Goal: Task Accomplishment & Management: Manage account settings

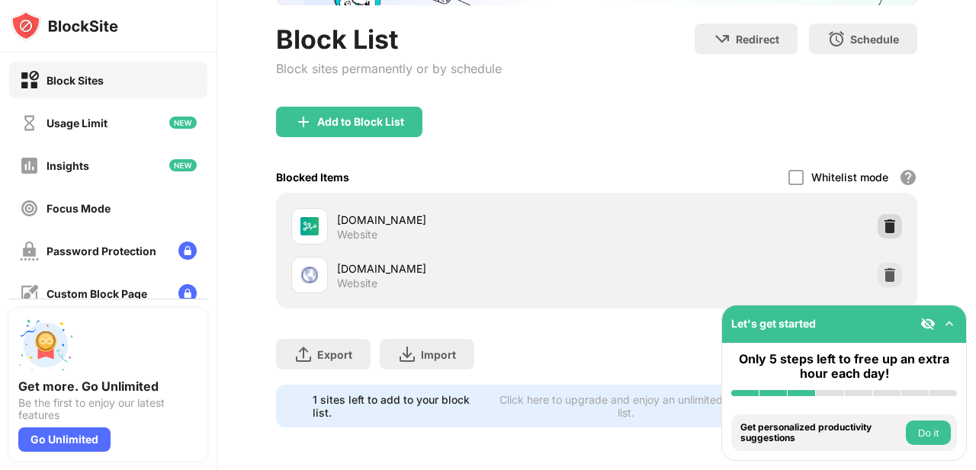
click at [882, 219] on img at bounding box center [889, 226] width 15 height 15
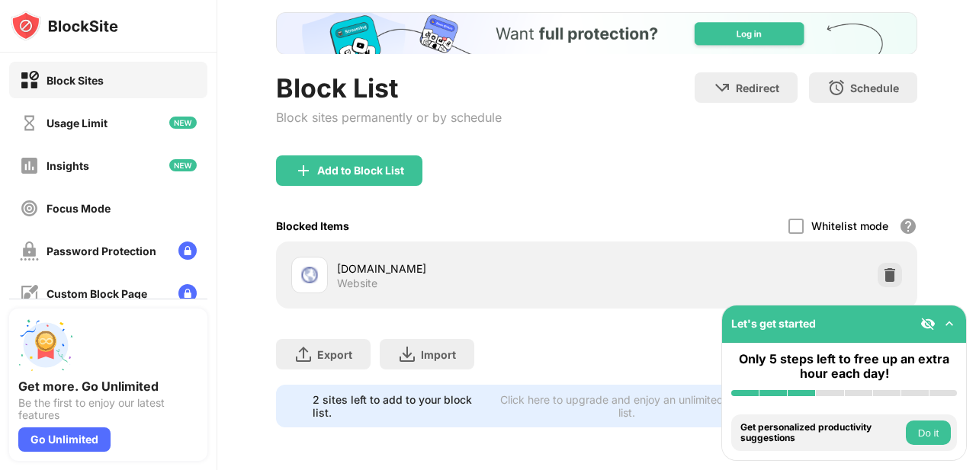
scroll to position [94, 0]
click at [882, 271] on img at bounding box center [889, 275] width 15 height 15
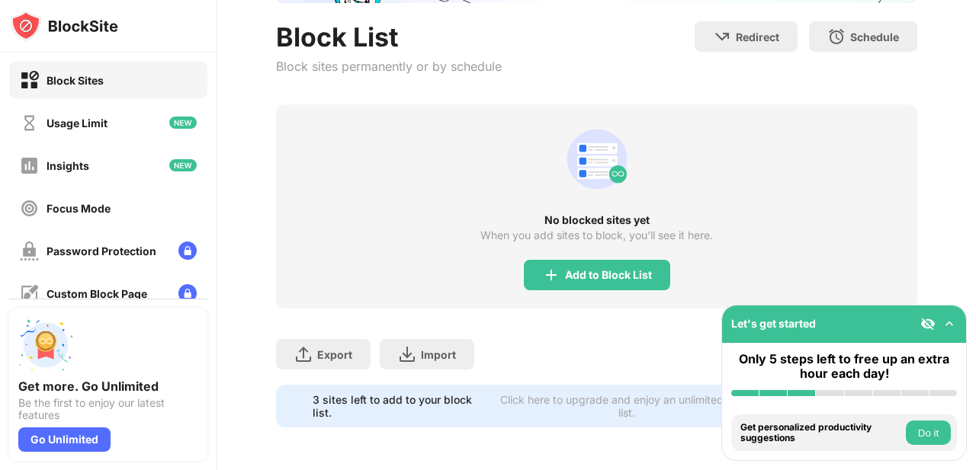
scroll to position [0, 0]
